Goal: Task Accomplishment & Management: Use online tool/utility

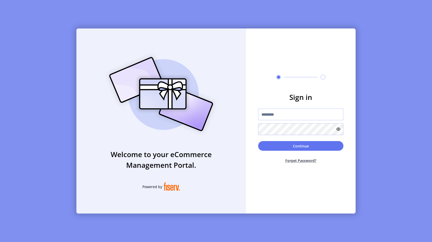
click at [287, 110] on input "text" at bounding box center [300, 114] width 85 height 12
type input "**********"
click at [277, 144] on button "Continue" at bounding box center [300, 146] width 85 height 10
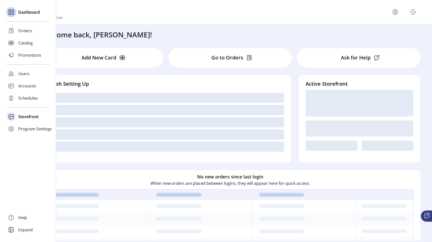
click at [18, 115] on div "Storefront" at bounding box center [28, 117] width 44 height 12
click at [26, 123] on div "Configuration" at bounding box center [28, 127] width 44 height 8
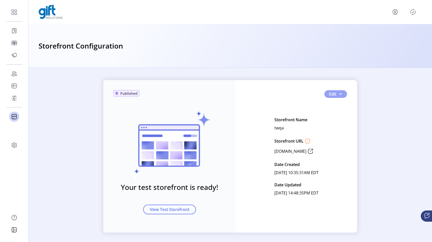
click at [341, 94] on button "Edit" at bounding box center [336, 94] width 23 height 8
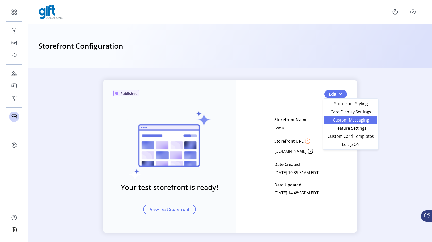
click at [334, 121] on span "Custom Messaging" at bounding box center [351, 120] width 47 height 4
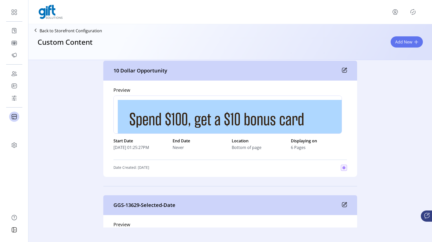
click at [343, 69] on icon at bounding box center [344, 70] width 5 height 5
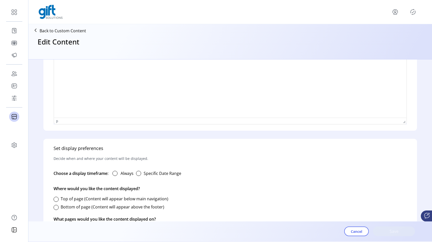
type input "**********"
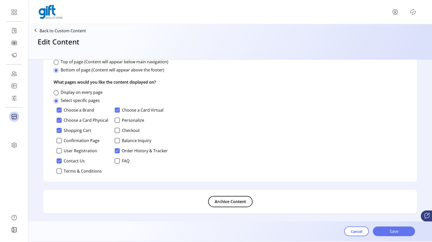
click at [36, 28] on icon at bounding box center [36, 30] width 8 height 8
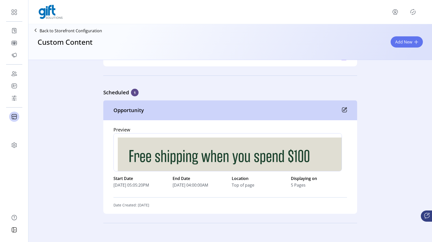
click at [344, 111] on icon at bounding box center [344, 109] width 5 height 5
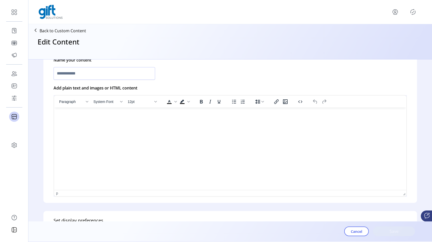
type input "**********"
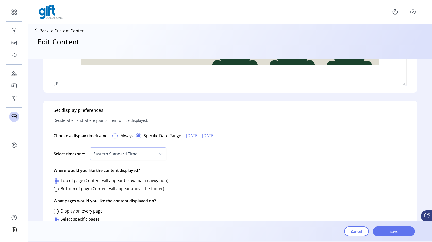
click at [117, 134] on div at bounding box center [115, 135] width 5 height 5
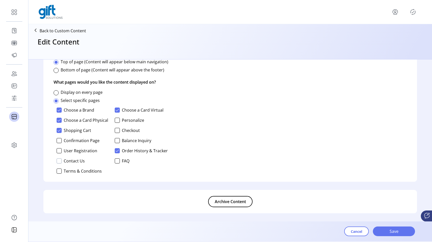
click at [57, 162] on div at bounding box center [59, 160] width 5 height 5
click at [61, 161] on div at bounding box center [59, 160] width 5 height 5
click at [60, 151] on div at bounding box center [59, 150] width 5 height 5
click at [394, 233] on span "Save" at bounding box center [394, 231] width 29 height 6
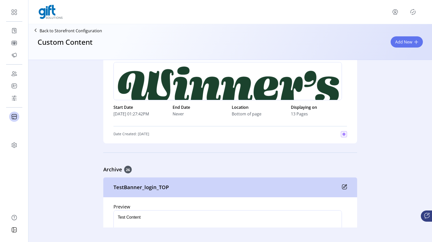
click at [412, 13] on icon "Publisher Panel" at bounding box center [413, 12] width 8 height 8
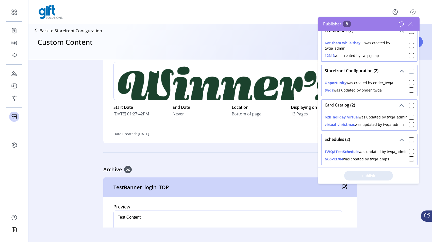
click at [410, 73] on div at bounding box center [411, 71] width 5 height 5
click at [358, 183] on div "Publish 2 Items" at bounding box center [368, 175] width 101 height 16
click at [361, 173] on span "Publish 2 Items" at bounding box center [369, 175] width 36 height 5
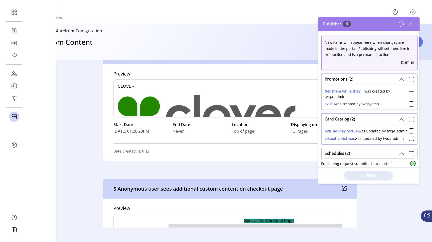
scroll to position [6, 0]
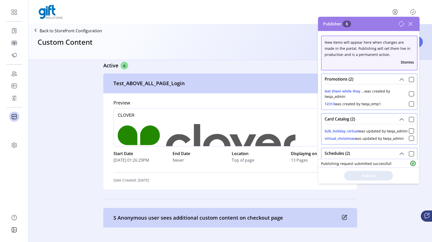
click at [410, 24] on icon at bounding box center [411, 24] width 8 height 8
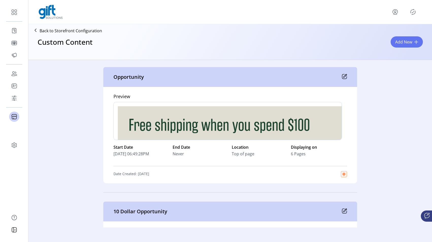
scroll to position [411, 0]
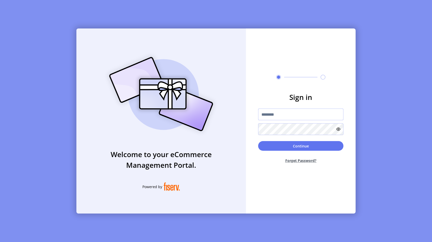
click at [288, 115] on input "text" at bounding box center [300, 114] width 85 height 12
type input "**********"
click at [289, 148] on button "Continue" at bounding box center [300, 146] width 85 height 10
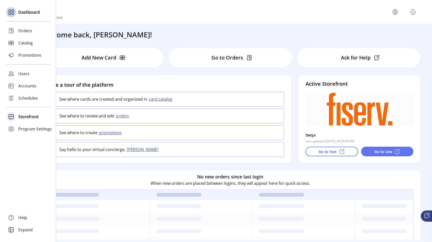
click at [17, 117] on div "Storefront" at bounding box center [28, 117] width 44 height 12
click at [27, 126] on span "Configuration" at bounding box center [31, 127] width 27 height 6
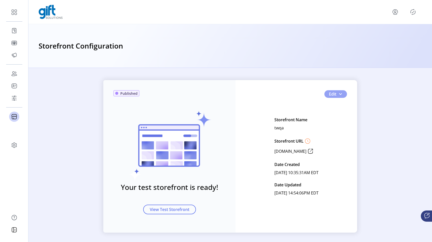
click at [340, 95] on span "button" at bounding box center [341, 94] width 4 height 4
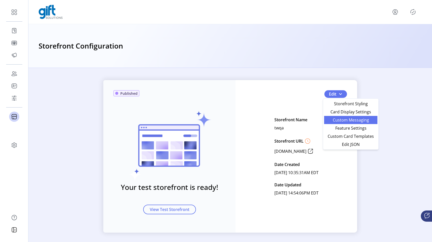
click at [335, 121] on span "Custom Messaging" at bounding box center [351, 120] width 47 height 4
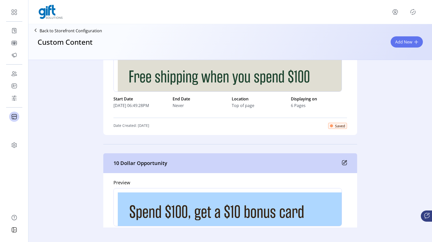
click at [416, 12] on icon "Publisher Panel" at bounding box center [413, 12] width 8 height 8
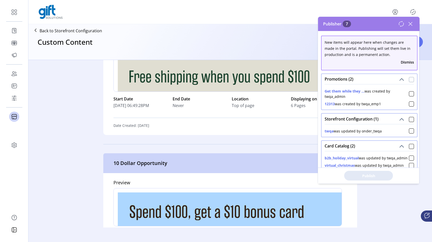
click at [409, 78] on div at bounding box center [411, 79] width 5 height 5
click at [409, 120] on div at bounding box center [411, 119] width 5 height 5
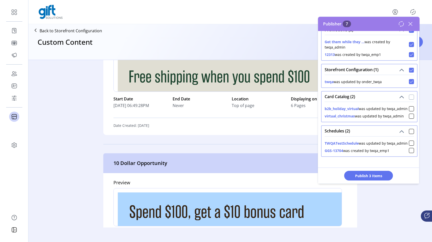
click at [411, 95] on div at bounding box center [411, 97] width 5 height 5
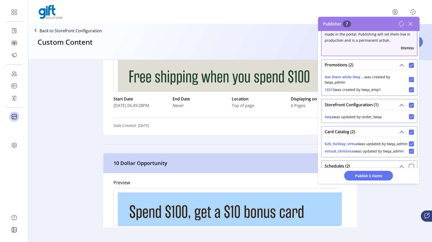
click at [410, 81] on icon at bounding box center [411, 80] width 3 height 2
click at [410, 88] on icon at bounding box center [412, 90] width 4 height 4
click at [357, 179] on button "Publish 3 Items" at bounding box center [369, 176] width 49 height 10
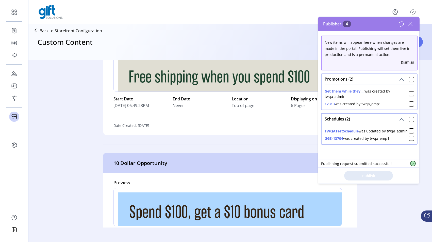
click at [412, 25] on icon at bounding box center [411, 24] width 4 height 4
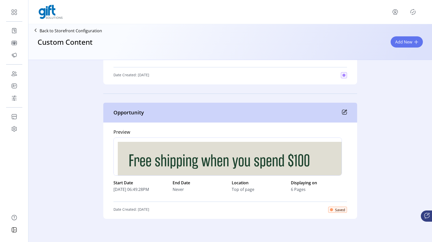
click at [344, 209] on div "Saved" at bounding box center [338, 210] width 19 height 6
click at [414, 11] on icon "Publisher Panel" at bounding box center [413, 12] width 8 height 8
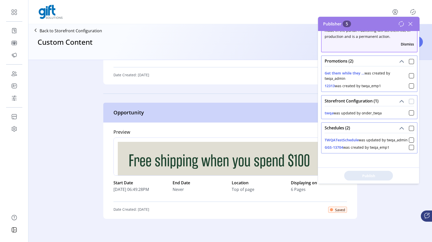
click at [409, 99] on div at bounding box center [411, 101] width 5 height 5
click at [357, 175] on span "Publish 1 Items" at bounding box center [369, 175] width 36 height 5
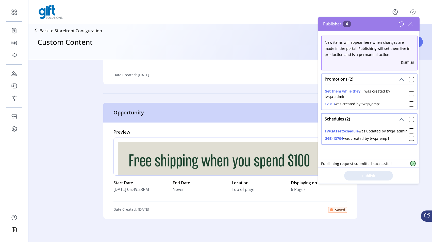
click at [400, 23] on icon at bounding box center [402, 24] width 6 height 6
click at [411, 19] on div "Publisher 4" at bounding box center [369, 24] width 102 height 14
click at [411, 22] on icon at bounding box center [411, 24] width 8 height 8
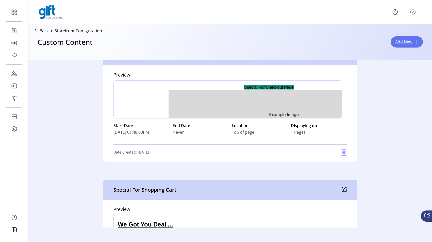
click at [415, 13] on icon "Publisher Panel" at bounding box center [413, 12] width 8 height 8
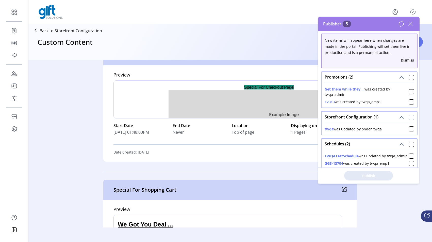
click at [409, 118] on div at bounding box center [411, 117] width 5 height 5
click at [361, 177] on span "Publish 1 Items" at bounding box center [369, 175] width 36 height 5
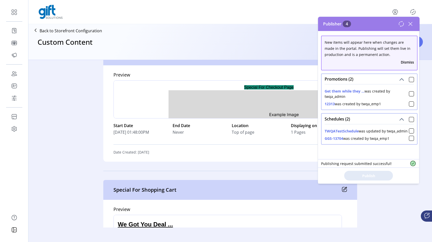
click at [412, 23] on icon at bounding box center [411, 24] width 8 height 8
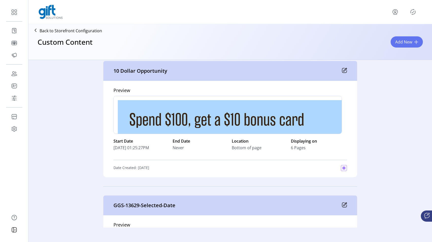
scroll to position [561, 0]
